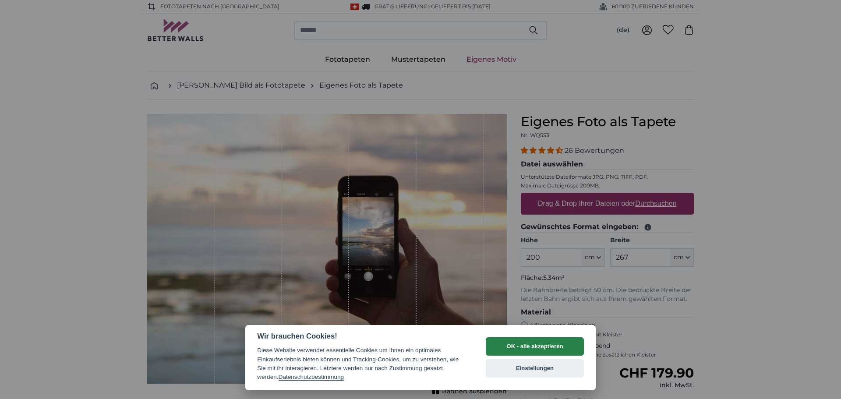
click at [518, 348] on button "OK - alle akzeptieren" at bounding box center [535, 346] width 98 height 18
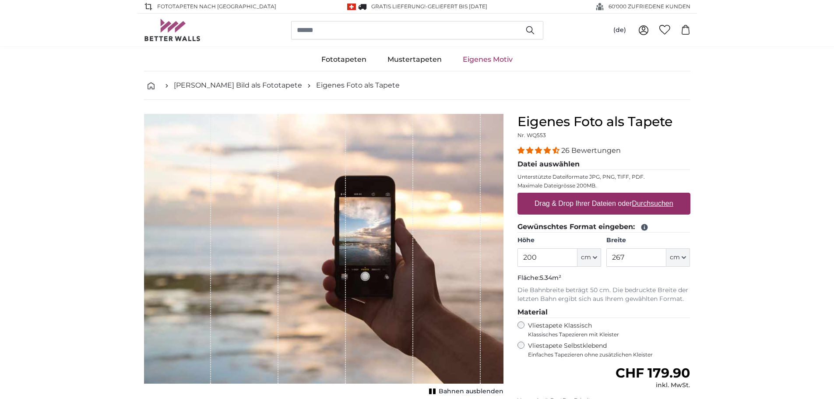
click at [527, 345] on div "Vliestapete Selbstklebend Einfaches Tapezieren ohne zusätzlichen Kleister" at bounding box center [604, 350] width 173 height 17
click at [595, 258] on icon "button" at bounding box center [595, 257] width 4 height 4
click at [562, 256] on input "200" at bounding box center [548, 257] width 60 height 18
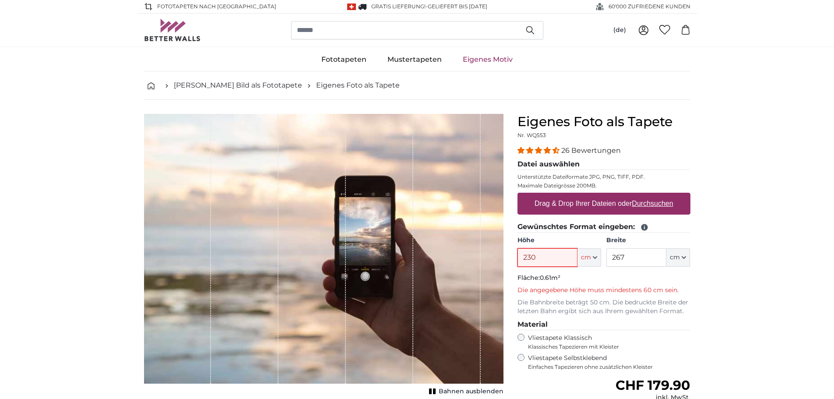
type input "230"
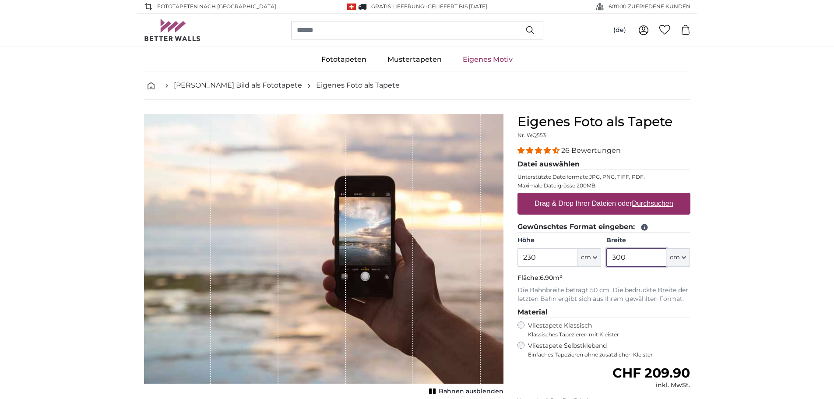
type input "300"
click at [547, 148] on span "4.54 stars" at bounding box center [548, 150] width 9 height 7
click at [571, 203] on label "Drag & Drop Ihrer Dateien oder Durchsuchen" at bounding box center [604, 204] width 146 height 18
click at [571, 195] on input "Drag & Drop Ihrer Dateien oder Durchsuchen" at bounding box center [604, 194] width 173 height 3
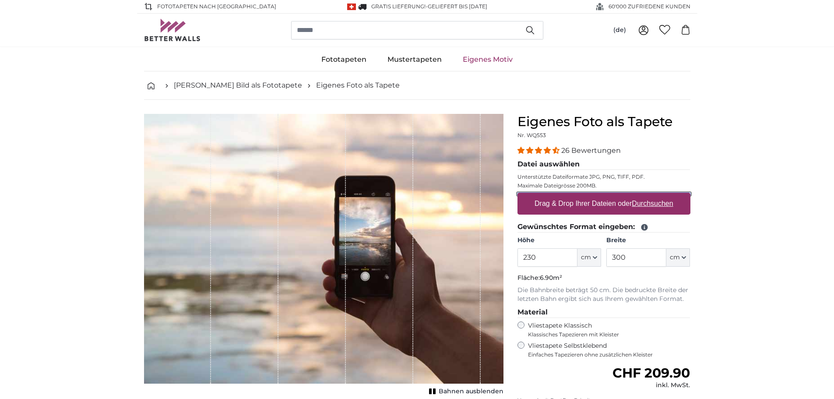
type input "**********"
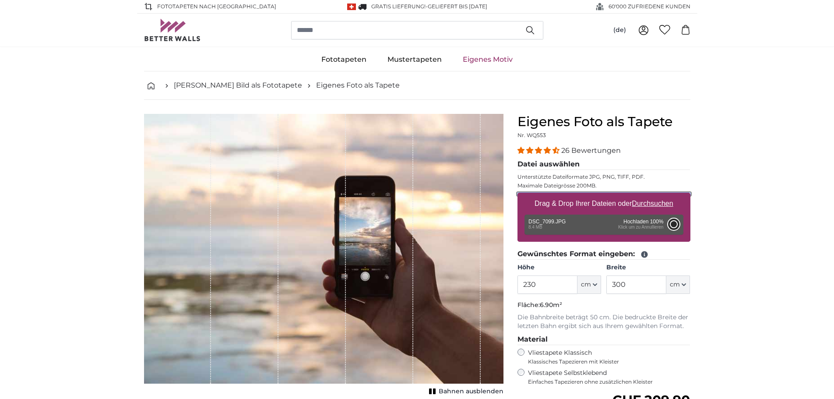
type input "200"
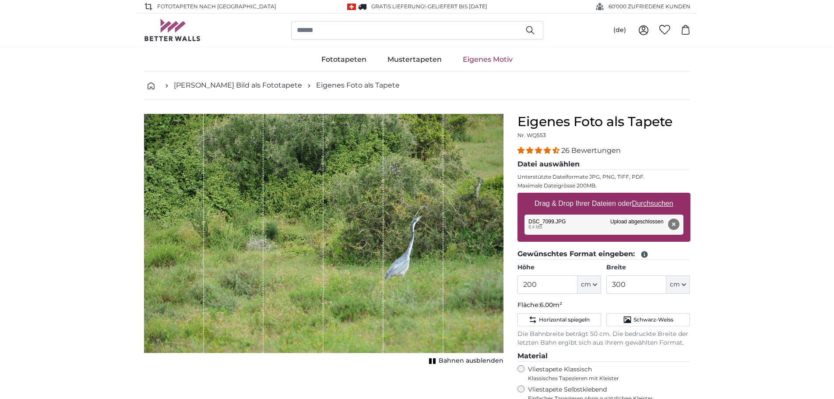
click at [675, 225] on button "Entfernen" at bounding box center [673, 224] width 11 height 11
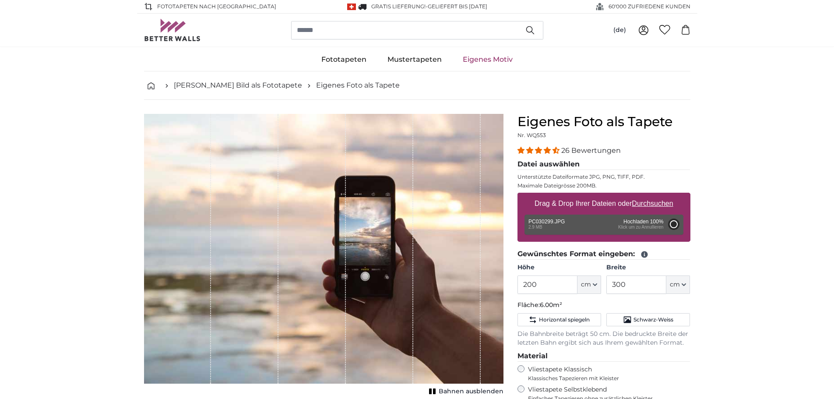
type input "356"
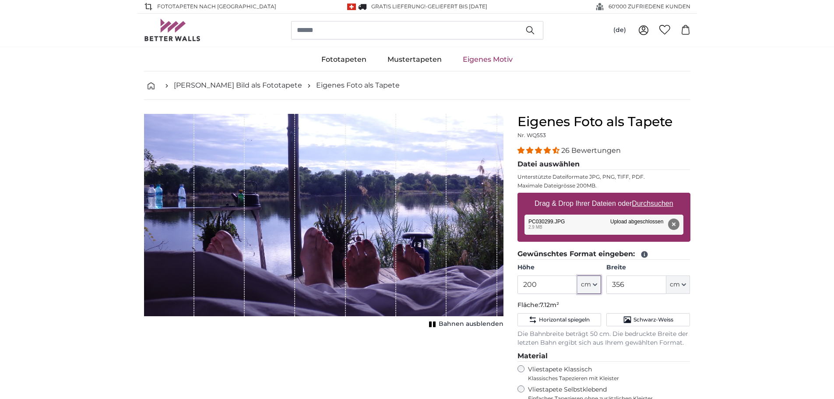
click at [593, 286] on icon "button" at bounding box center [595, 285] width 4 height 4
click at [530, 282] on input "200" at bounding box center [548, 285] width 60 height 18
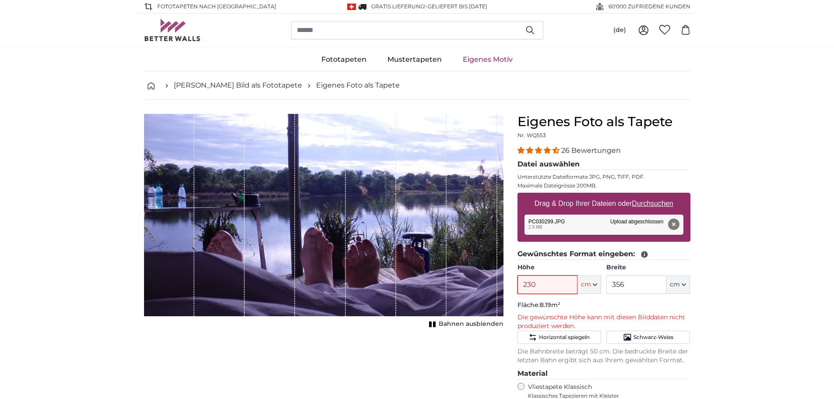
type input "230"
type input "300"
click at [470, 351] on div "Abbrechen Bild zuschneiden Bahnen ausblenden" at bounding box center [324, 342] width 374 height 456
click at [593, 284] on icon "button" at bounding box center [595, 285] width 4 height 4
click at [561, 284] on input "230" at bounding box center [548, 285] width 60 height 18
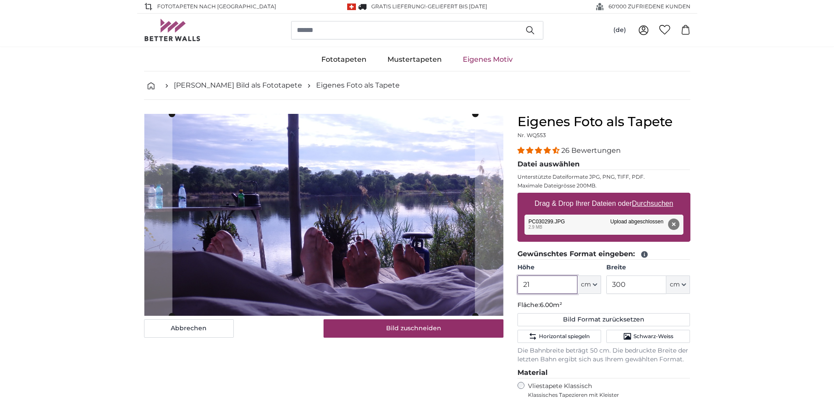
type input "210"
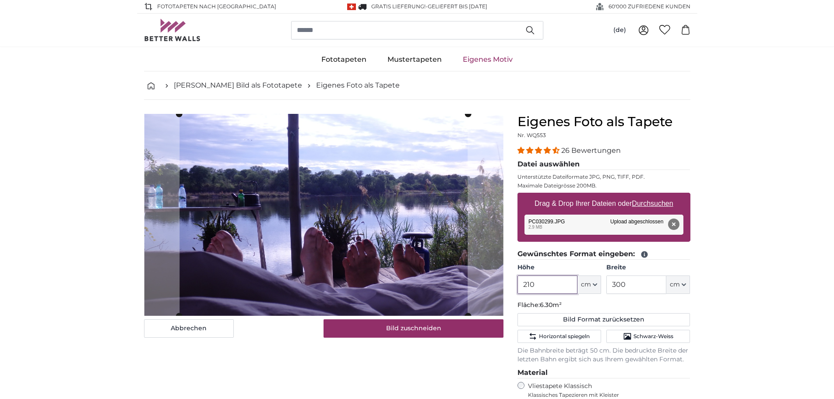
click at [561, 285] on input "210" at bounding box center [548, 285] width 60 height 18
click at [561, 285] on input "220" at bounding box center [548, 285] width 60 height 18
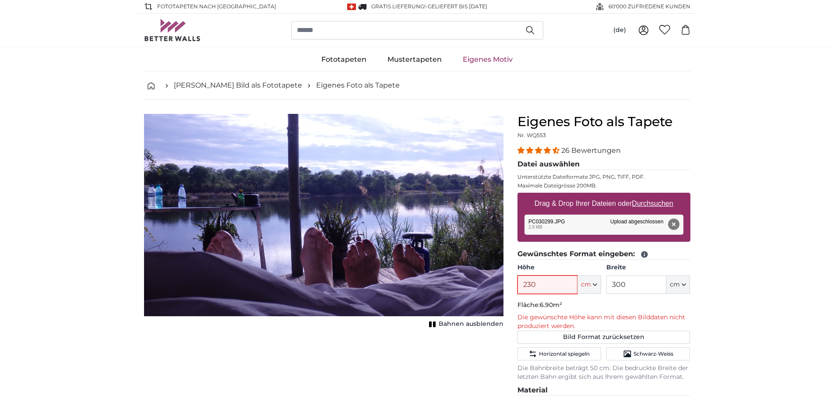
click at [561, 285] on input "230" at bounding box center [548, 285] width 60 height 18
click at [561, 286] on input "225" at bounding box center [548, 285] width 60 height 18
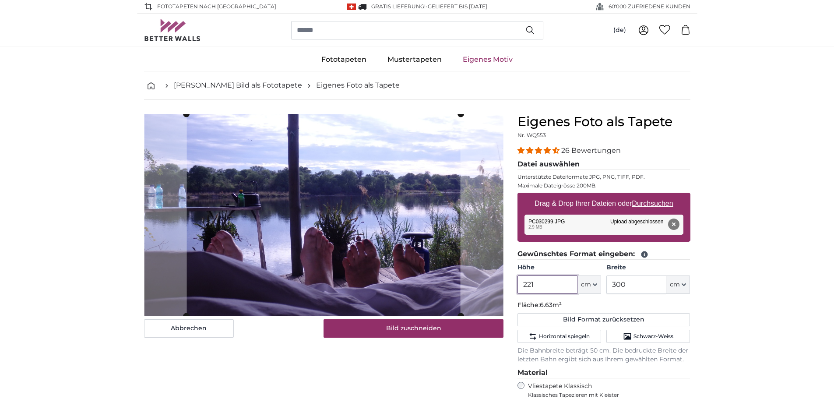
click at [561, 286] on input "221" at bounding box center [548, 285] width 60 height 18
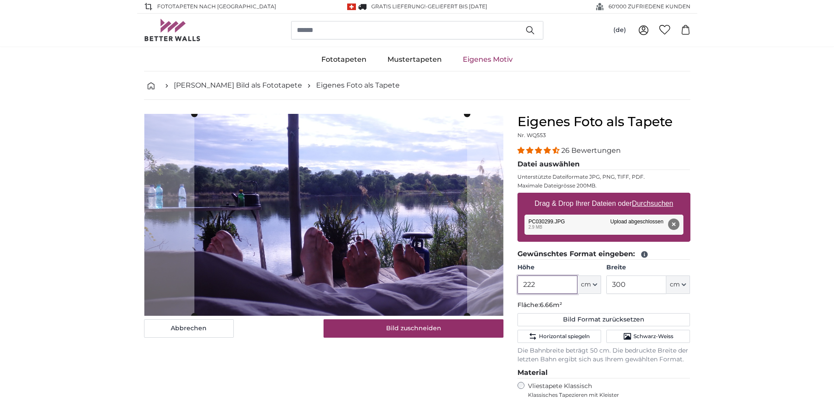
click at [383, 291] on cropper-handle at bounding box center [330, 215] width 273 height 202
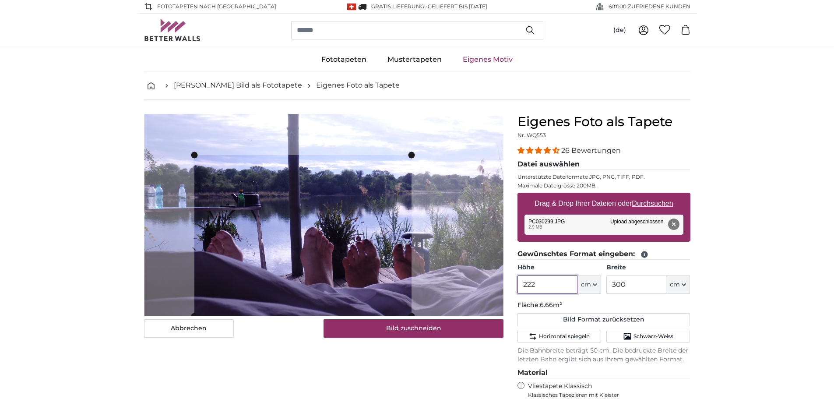
click at [0, 0] on slot at bounding box center [0, 0] width 0 height 0
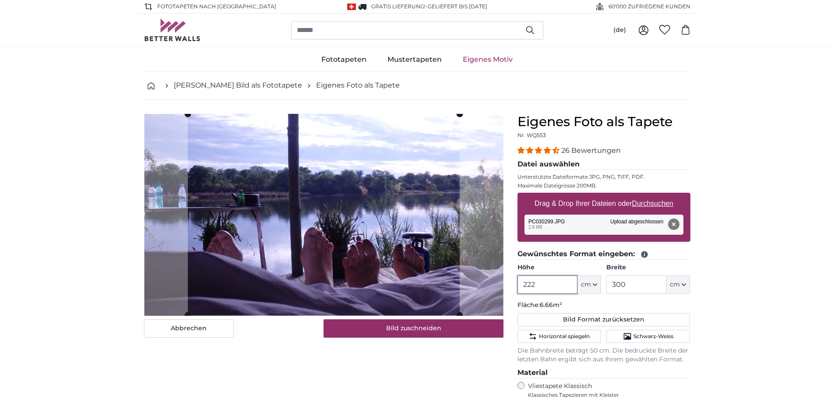
click at [418, 219] on cropper-handle at bounding box center [324, 214] width 272 height 201
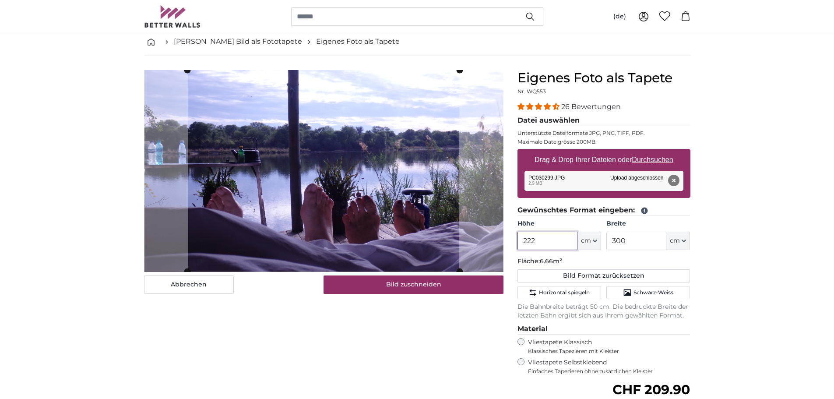
scroll to position [88, 0]
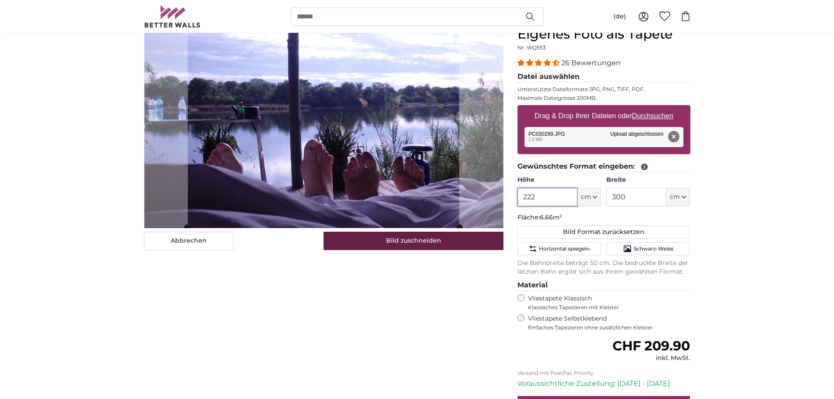
type input "222"
click at [417, 242] on button "Bild zuschneiden" at bounding box center [414, 241] width 180 height 18
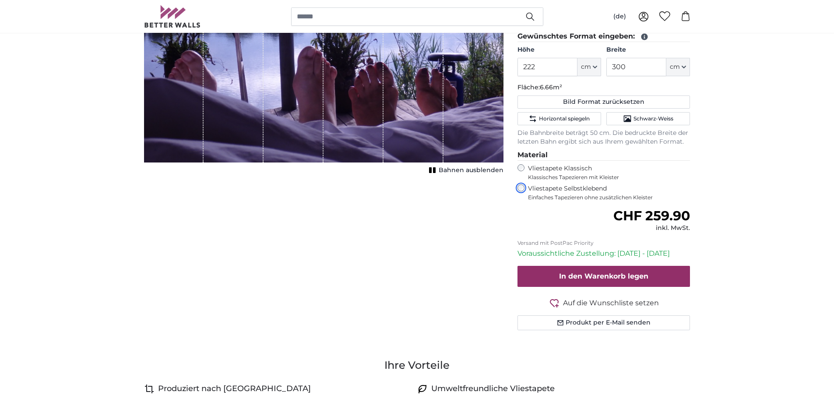
scroll to position [219, 0]
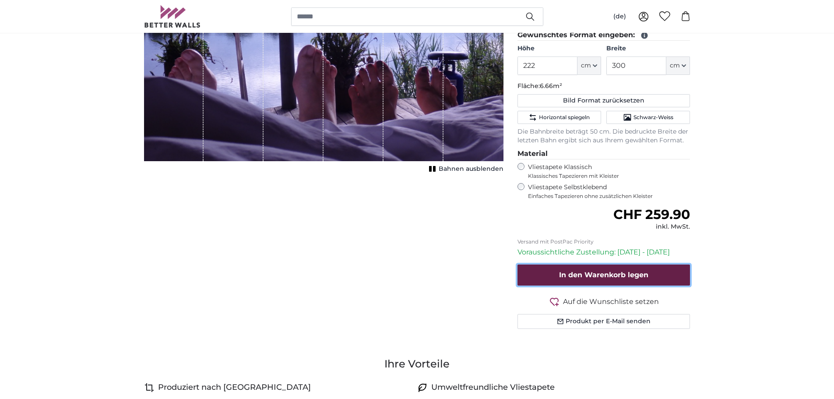
click at [561, 277] on span "In den Warenkorb legen" at bounding box center [603, 275] width 89 height 8
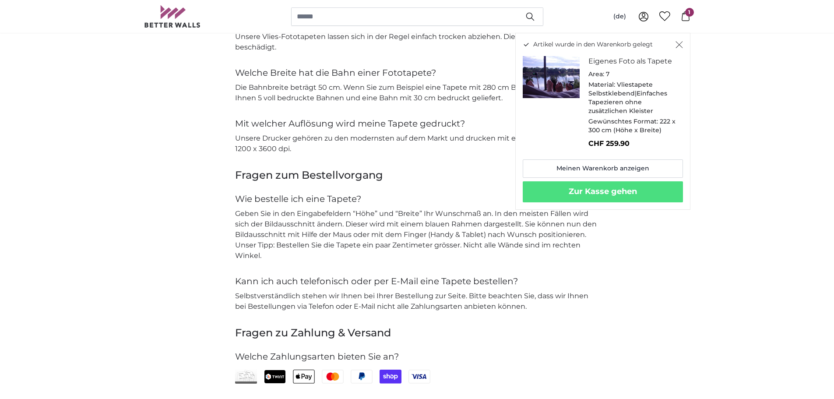
scroll to position [1621, 0]
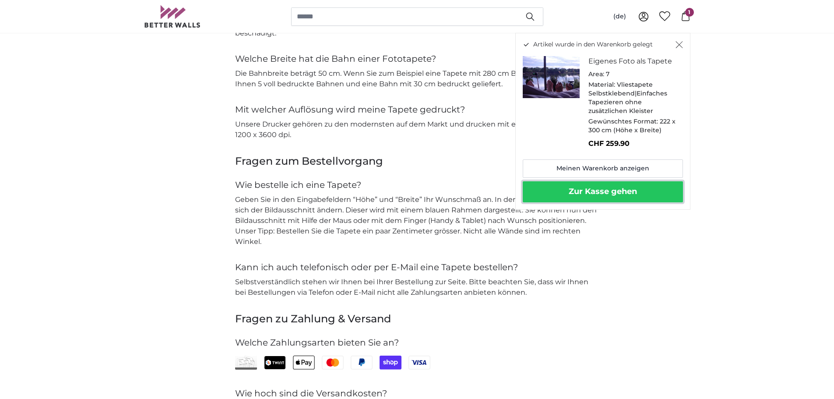
click at [621, 188] on button "Zur Kasse gehen" at bounding box center [603, 191] width 160 height 21
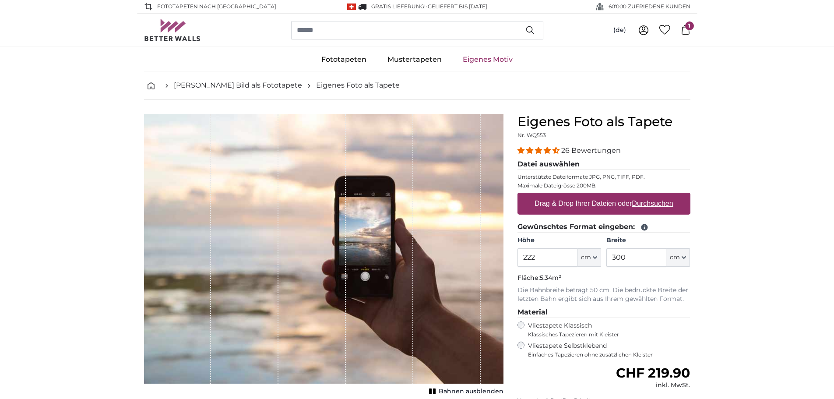
click at [543, 207] on label "Drag & Drop Ihrer Dateien oder Durchsuchen" at bounding box center [604, 204] width 146 height 18
click at [543, 195] on input "Drag & Drop Ihrer Dateien oder Durchsuchen" at bounding box center [604, 194] width 173 height 3
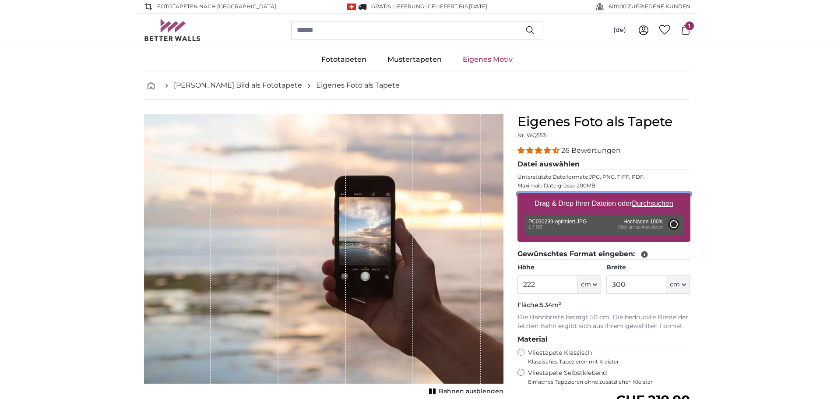
type input "200"
type input "356"
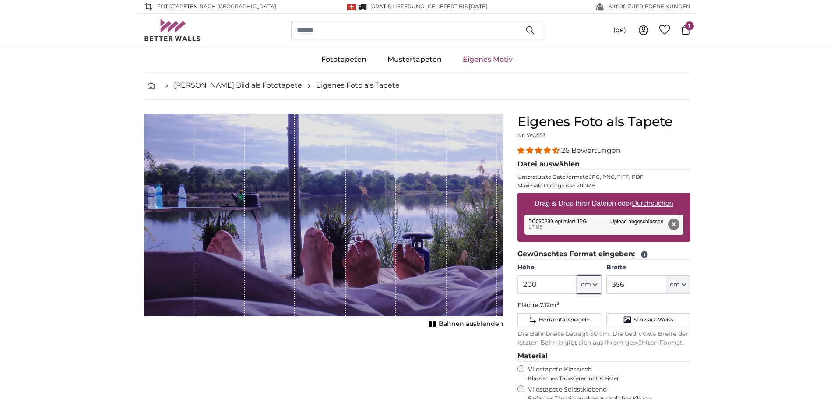
click at [590, 286] on span "cm" at bounding box center [586, 284] width 10 height 9
click at [555, 282] on input "200" at bounding box center [548, 285] width 60 height 18
type input "2"
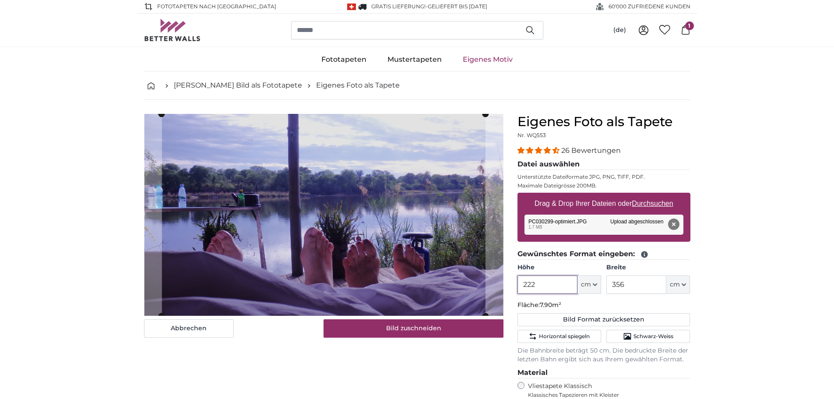
type input "222"
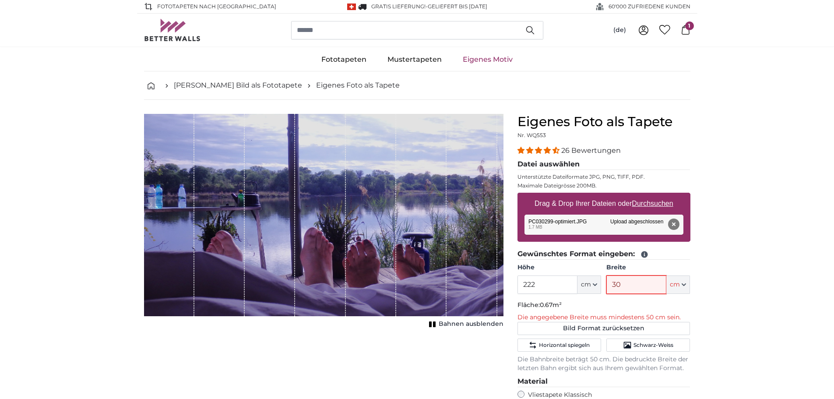
type input "303"
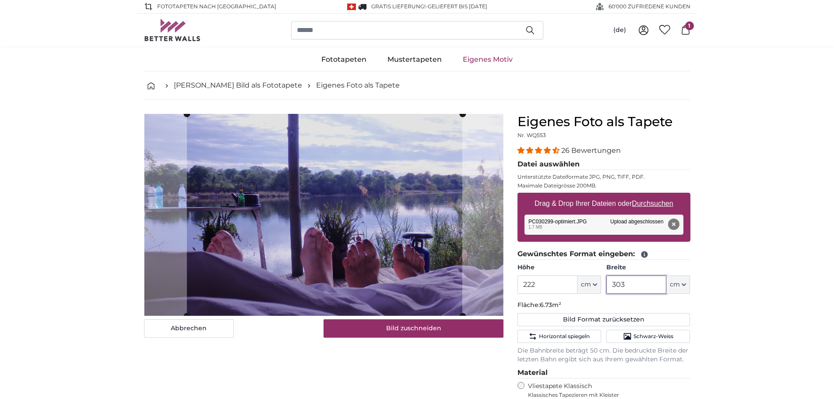
click at [351, 271] on cropper-handle at bounding box center [325, 215] width 276 height 202
click at [378, 275] on cropper-handle at bounding box center [325, 215] width 276 height 202
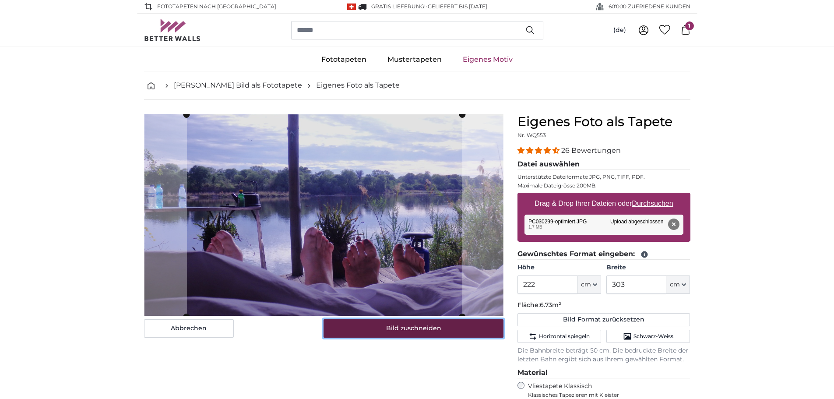
click at [399, 331] on button "Bild zuschneiden" at bounding box center [414, 328] width 180 height 18
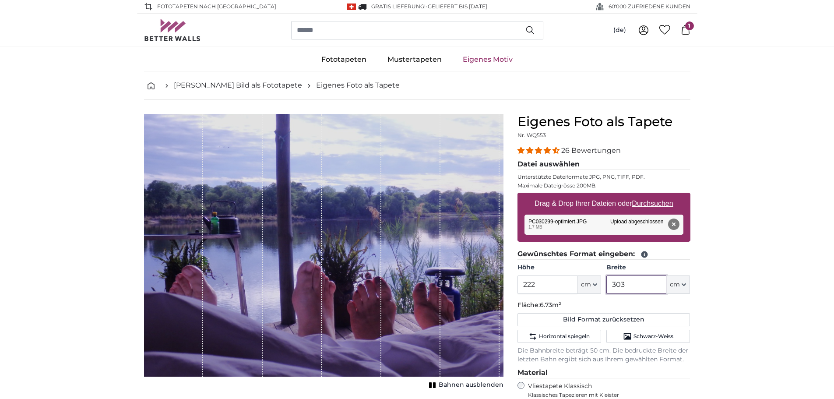
click at [637, 288] on input "303" at bounding box center [637, 285] width 60 height 18
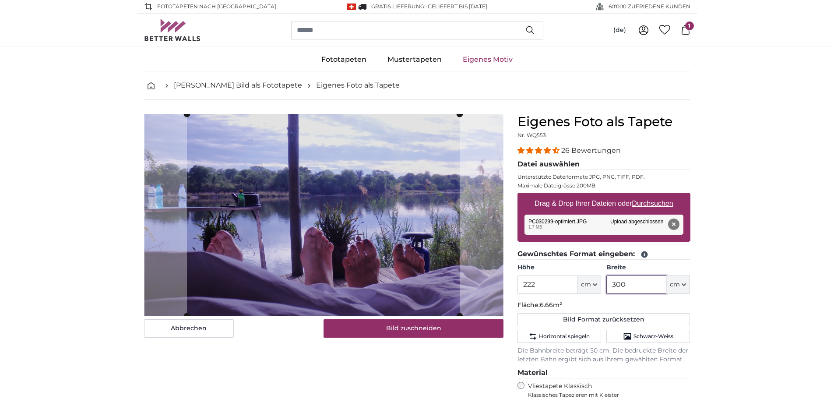
click at [410, 287] on cropper-handle at bounding box center [323, 215] width 273 height 202
type input "300"
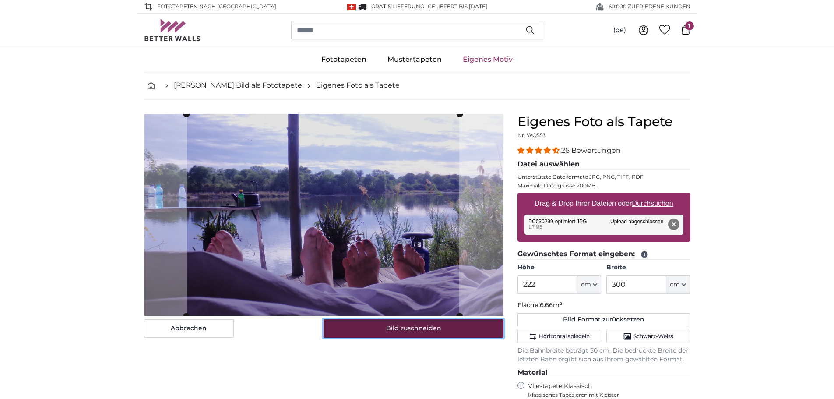
click at [418, 328] on button "Bild zuschneiden" at bounding box center [414, 328] width 180 height 18
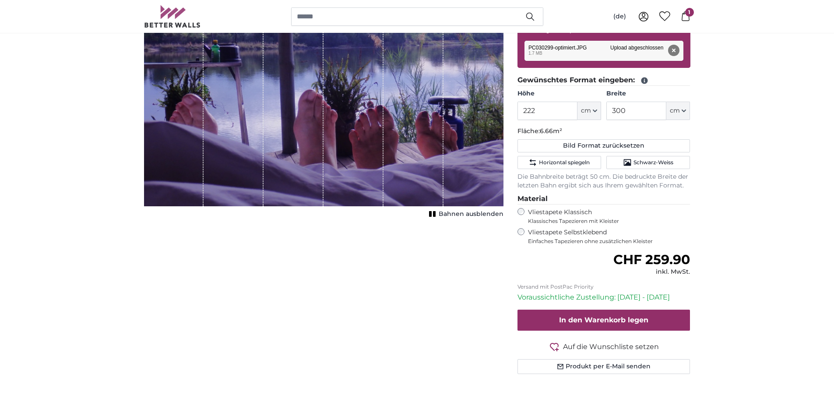
scroll to position [175, 0]
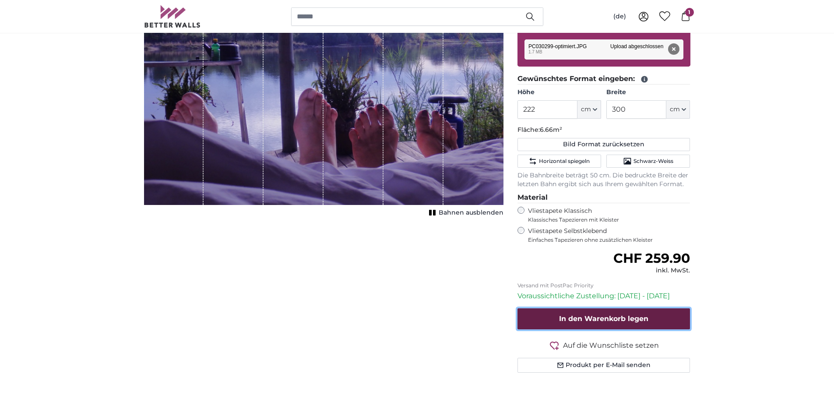
click at [589, 314] on span "In den Warenkorb legen" at bounding box center [603, 318] width 89 height 8
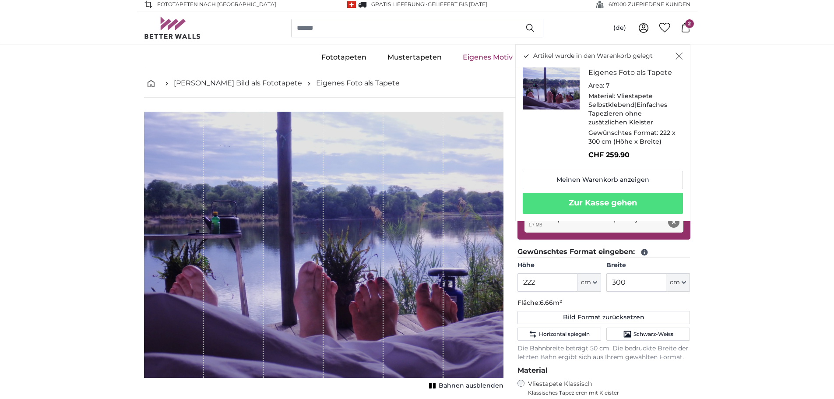
scroll to position [0, 0]
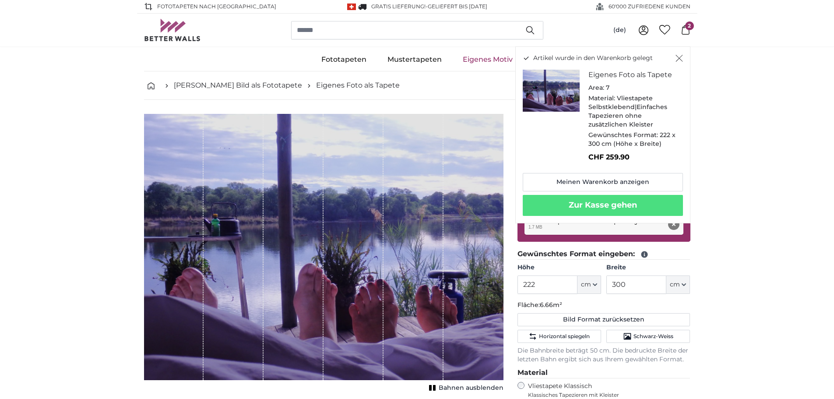
click at [692, 28] on span "2" at bounding box center [689, 25] width 9 height 9
